Goal: Register for event/course

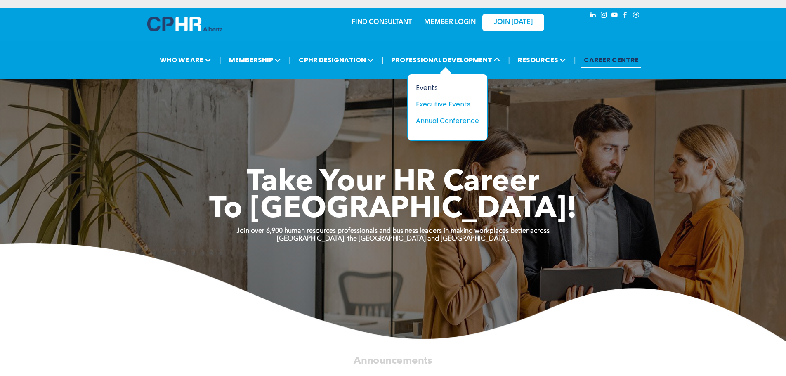
click at [446, 86] on div "Events" at bounding box center [444, 88] width 57 height 10
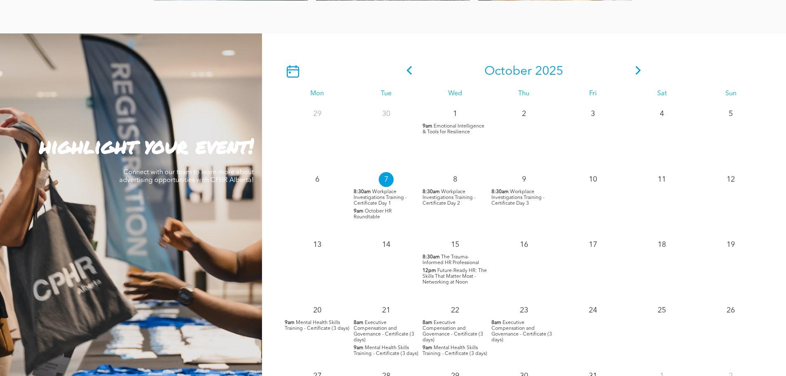
scroll to position [660, 0]
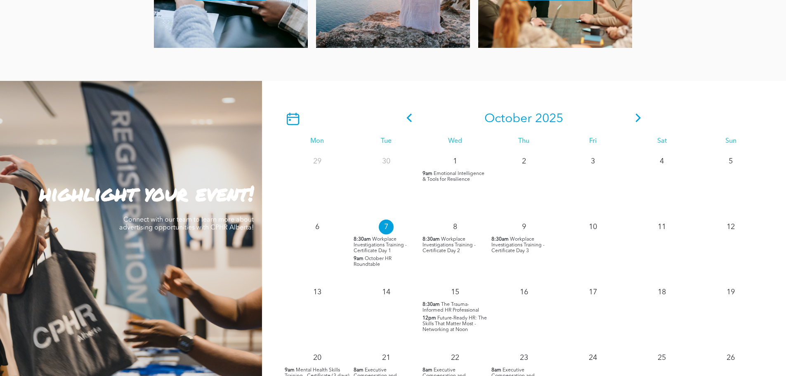
click at [643, 116] on icon at bounding box center [638, 117] width 12 height 9
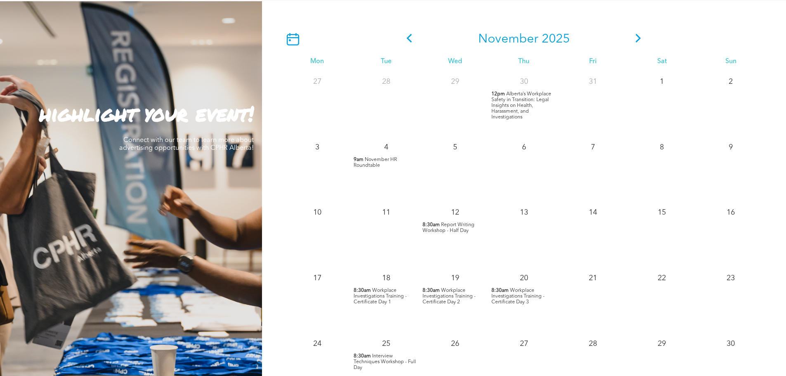
scroll to position [701, 0]
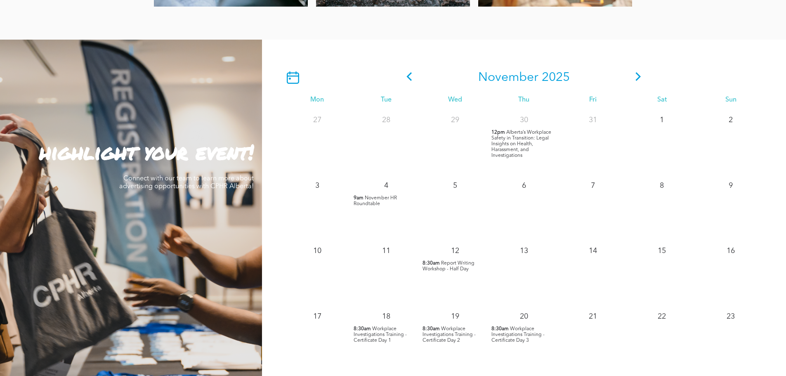
click at [635, 73] on span at bounding box center [638, 77] width 12 height 15
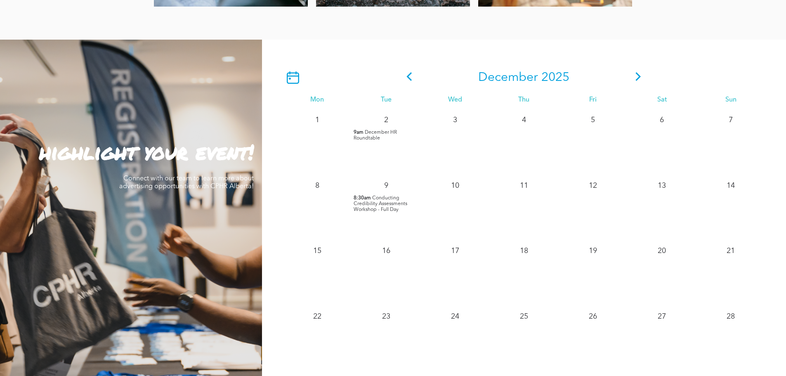
click at [635, 75] on icon at bounding box center [638, 76] width 12 height 9
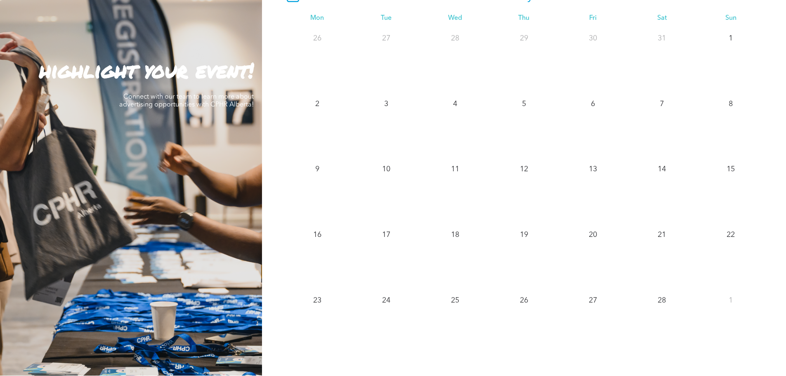
scroll to position [743, 0]
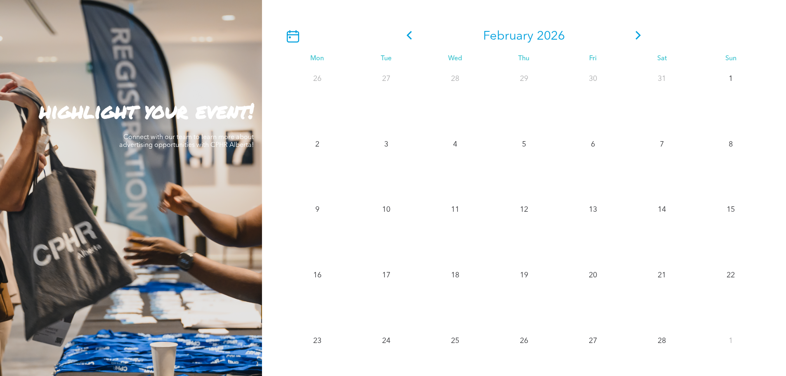
click at [635, 38] on icon at bounding box center [638, 35] width 12 height 9
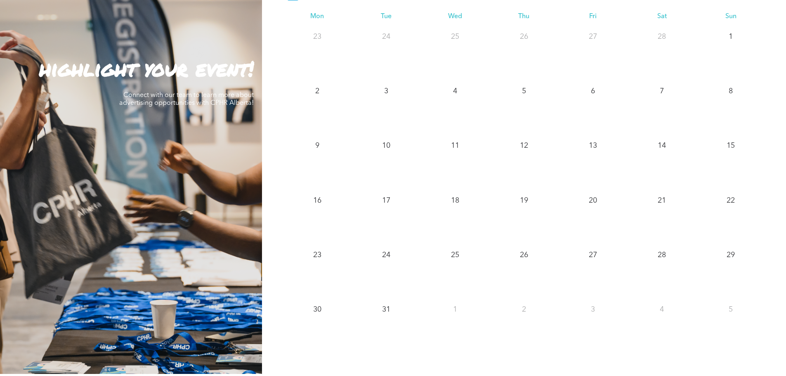
scroll to position [866, 0]
